Goal: Information Seeking & Learning: Learn about a topic

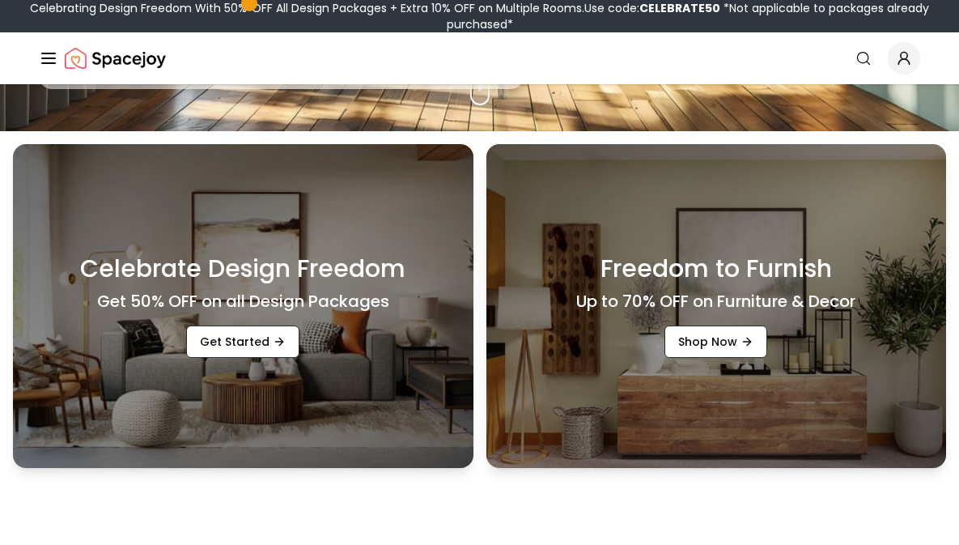
scroll to position [418, 0]
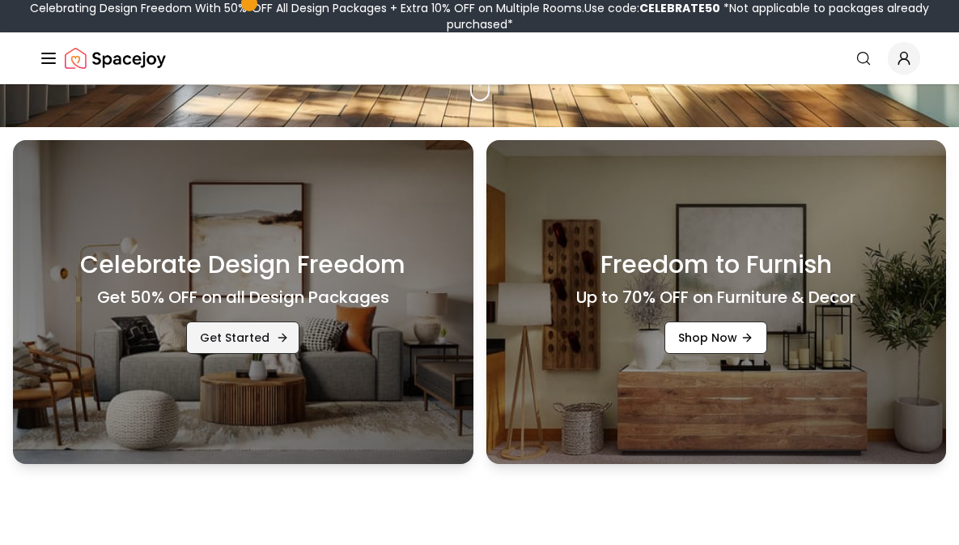
click at [256, 337] on link "Get Started" at bounding box center [242, 337] width 113 height 32
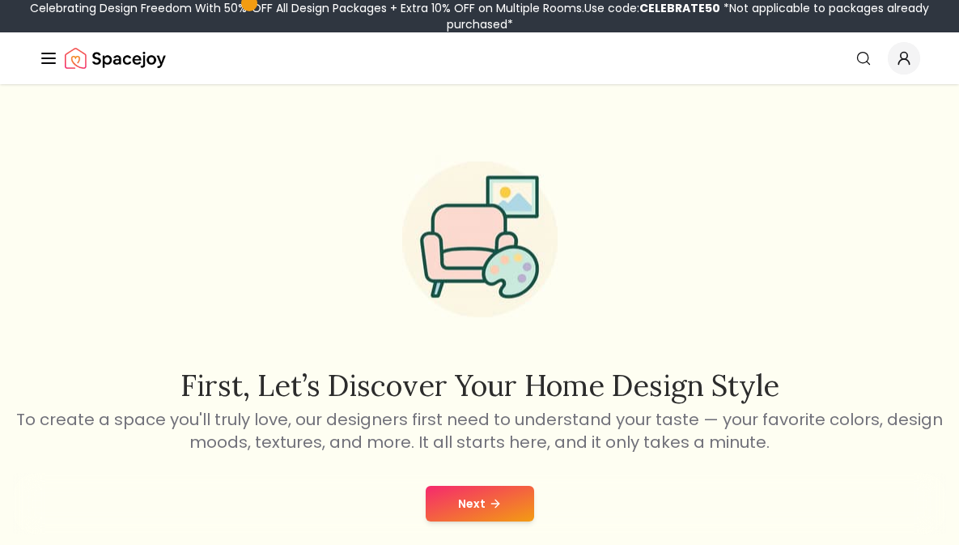
click at [500, 497] on icon at bounding box center [495, 503] width 13 height 13
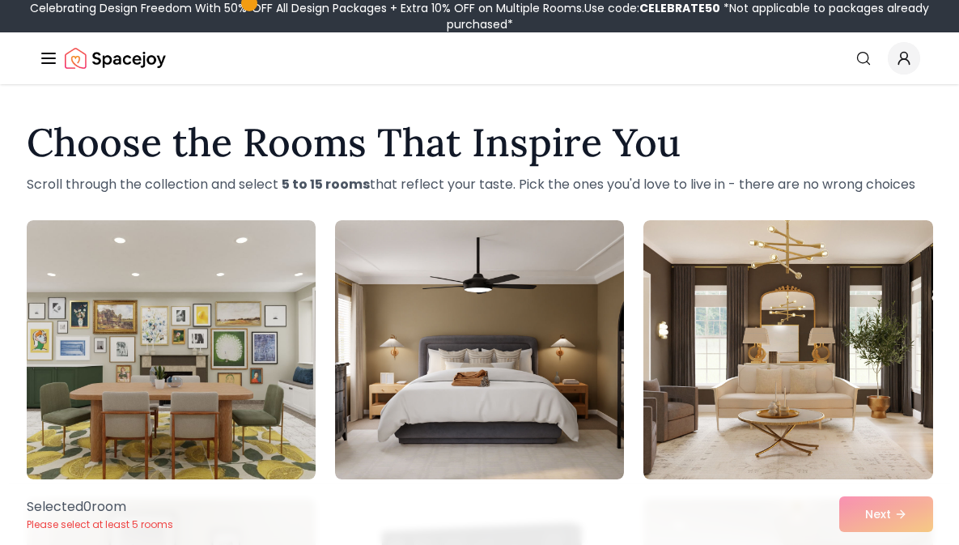
click at [884, 509] on div "Selected 0 room Please select at least 5 rooms Next" at bounding box center [480, 513] width 932 height 61
click at [905, 515] on div "Selected 0 room Please select at least 5 rooms Next" at bounding box center [480, 513] width 932 height 61
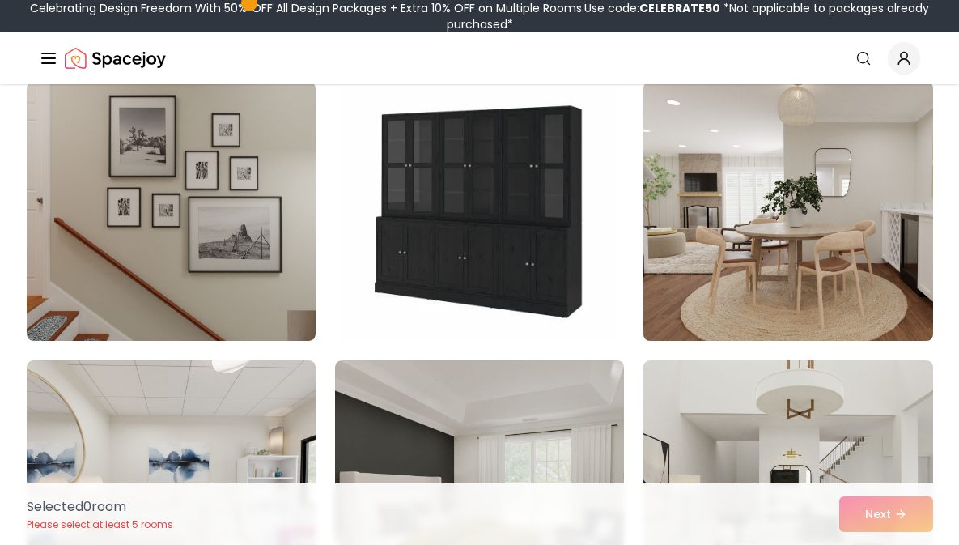
scroll to position [464, 0]
